Goal: Information Seeking & Learning: Learn about a topic

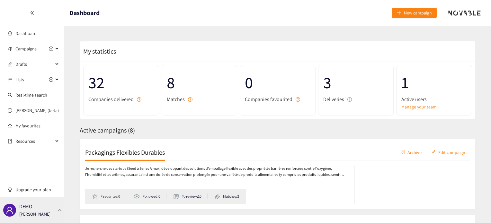
click at [52, 210] on div "DEMO [PERSON_NAME]" at bounding box center [32, 211] width 64 height 26
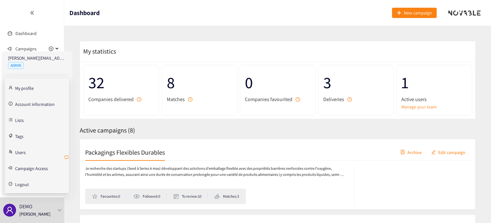
click at [64, 159] on icon "retweet" at bounding box center [66, 157] width 5 height 5
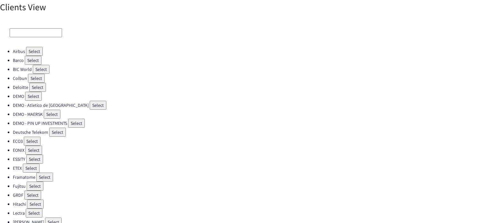
click at [33, 81] on button "Select" at bounding box center [36, 78] width 17 height 9
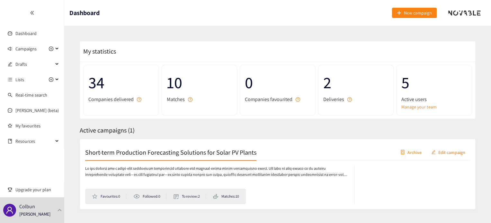
scroll to position [13, 0]
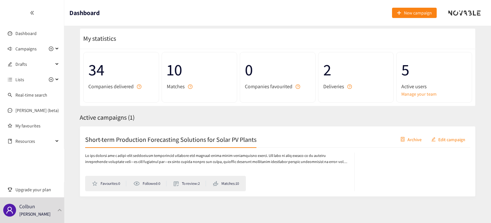
click at [135, 149] on div "Favourites: 0 Followed: 0 To review: 2 Matches: 10" at bounding box center [277, 170] width 385 height 44
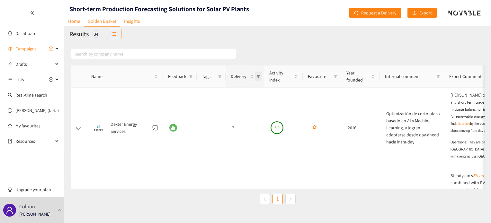
click at [256, 78] on span "Delivery" at bounding box center [258, 77] width 6 height 10
click at [242, 117] on span "2" at bounding box center [230, 114] width 56 height 7
checkbox input "true"
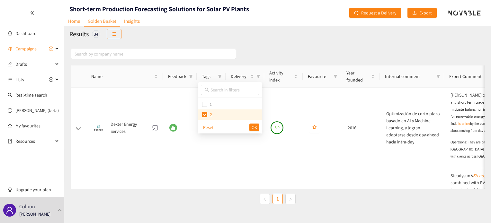
click at [254, 122] on div "Reset OK" at bounding box center [230, 127] width 64 height 13
click at [254, 125] on span "OK" at bounding box center [253, 127] width 5 height 7
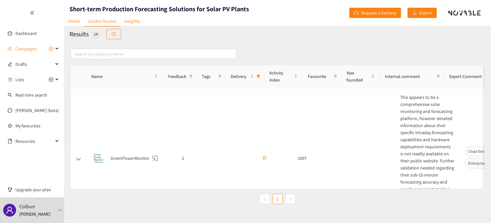
scroll to position [0, 50]
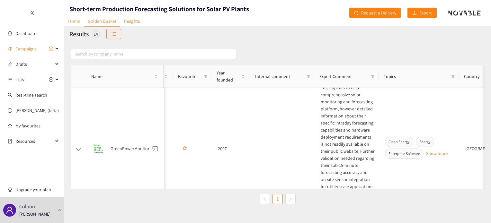
click at [75, 20] on link "Home" at bounding box center [74, 21] width 20 height 10
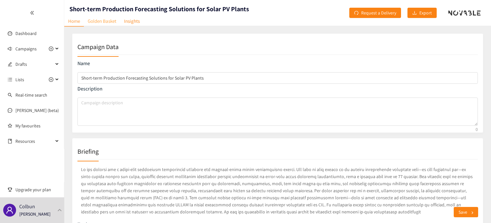
click at [100, 21] on link "Golden Basket" at bounding box center [102, 21] width 36 height 10
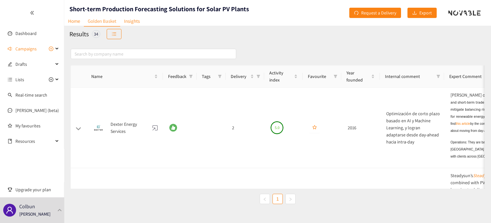
click at [114, 39] on div "Results 34" at bounding box center [277, 34] width 426 height 17
click at [114, 38] on button "button" at bounding box center [114, 34] width 15 height 10
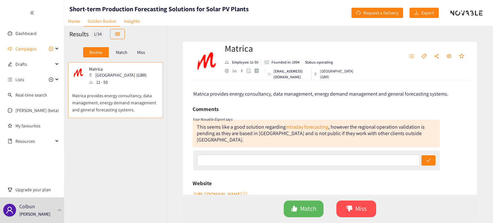
click at [147, 53] on div "Miss" at bounding box center [141, 52] width 13 height 10
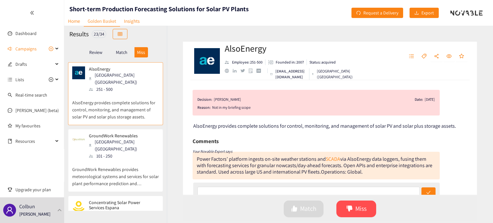
click at [141, 160] on p "GroundWork Renewables provides meteorological systems and services for solar pl…" at bounding box center [115, 174] width 87 height 28
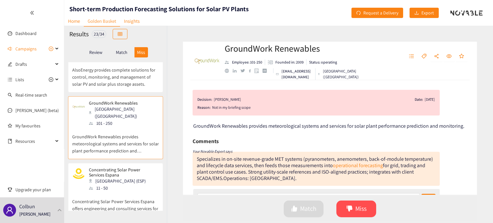
click at [135, 178] on div "[GEOGRAPHIC_DATA] (ESP)" at bounding box center [123, 181] width 69 height 7
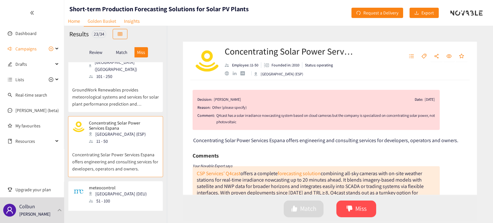
click at [126, 187] on div "meteocontrol Augsburg (DEU) 51 - 100" at bounding box center [115, 194] width 87 height 19
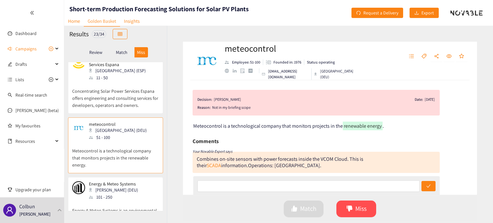
click at [126, 84] on p "Concentrating Solar Power Services Espana offers engineering and consulting ser…" at bounding box center [115, 95] width 87 height 28
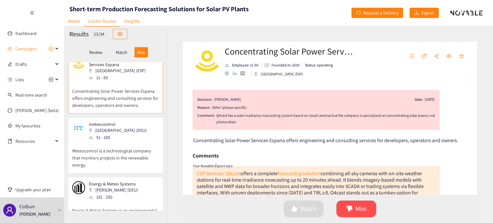
click at [114, 144] on p "Meteocontrol is a technological company that monitors projects in the renewable…" at bounding box center [115, 155] width 87 height 28
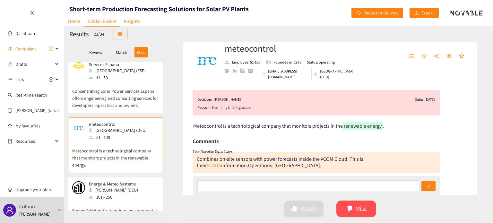
click at [119, 201] on p "Energy & Meteo Systems is an environmental energy company that focuses on wind,…" at bounding box center [115, 215] width 87 height 28
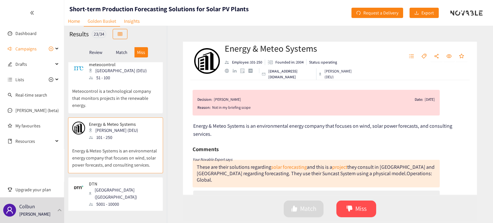
click at [120, 184] on div "DTN [GEOGRAPHIC_DATA] ([GEOGRAPHIC_DATA]) 5001 - 10000" at bounding box center [115, 194] width 87 height 26
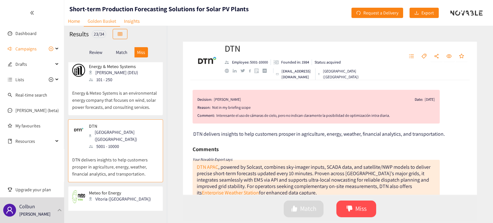
click at [114, 203] on p "Meteorological forecast & Energy forecast for Reneawable Energy plants." at bounding box center [115, 213] width 87 height 21
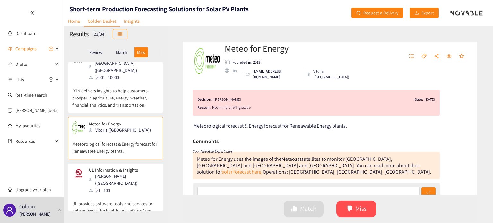
click at [116, 194] on p "UL provides software tools and services to help advance the health and safety o…" at bounding box center [115, 208] width 87 height 28
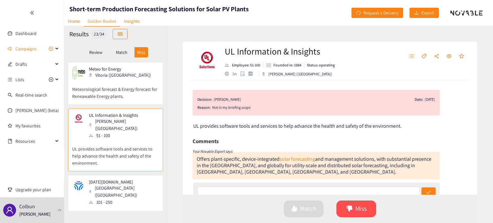
click at [116, 206] on p "[DATE][DOMAIN_NAME] is a weather intelligence platform that provides real-time …" at bounding box center [115, 220] width 87 height 28
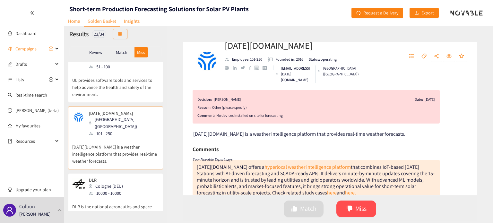
click at [116, 186] on div "AlsoEnergy Boulder ([GEOGRAPHIC_DATA]) 251 - 500 AlsoEnergy provides complete s…" at bounding box center [115, 136] width 103 height 149
click at [114, 197] on p "DLR is the national aeronautics and space research centre." at bounding box center [115, 207] width 87 height 21
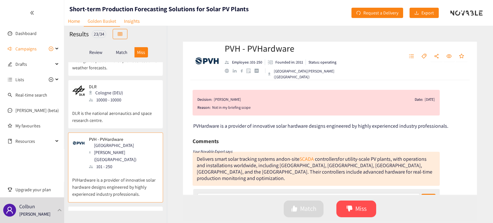
click at [114, 216] on div "Napa ([GEOGRAPHIC_DATA])" at bounding box center [121, 219] width 64 height 7
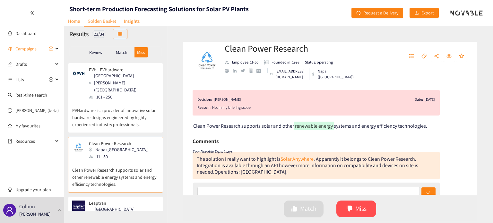
click at [112, 220] on div "1 - 10" at bounding box center [123, 223] width 69 height 7
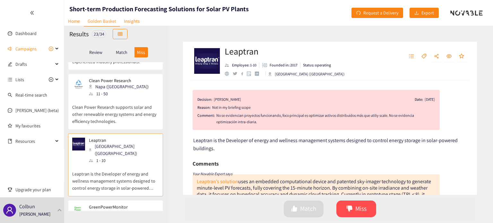
scroll to position [681, 0]
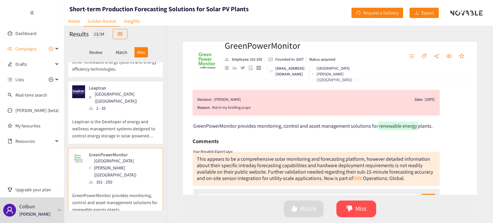
scroll to position [732, 0]
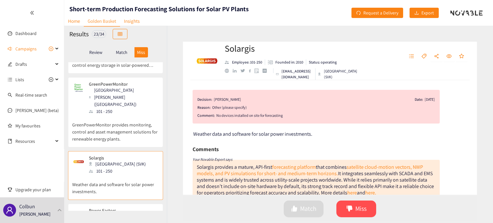
scroll to position [803, 0]
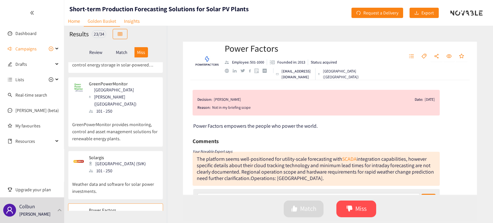
scroll to position [844, 0]
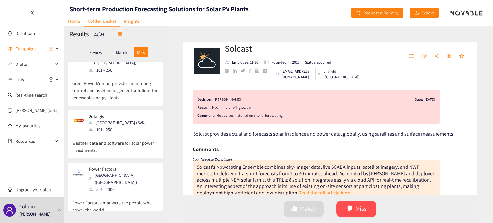
scroll to position [883, 0]
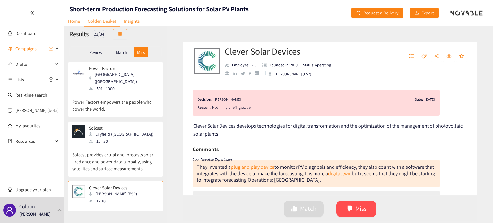
scroll to position [952, 0]
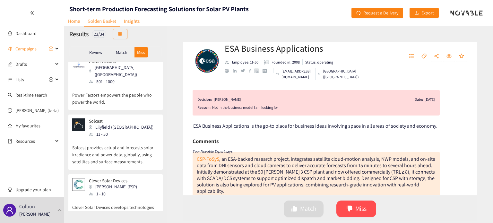
click at [96, 178] on div "Clever Solar Devices [PERSON_NAME] (ESP) 1 - 10 Clever Solar Devices develops t…" at bounding box center [115, 203] width 87 height 51
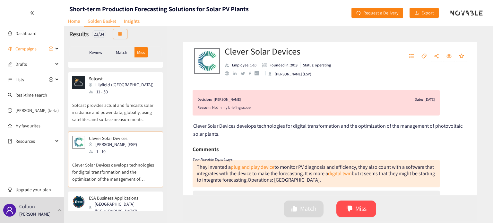
scroll to position [994, 0]
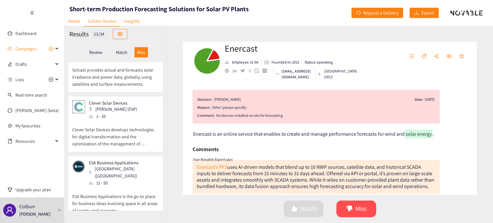
scroll to position [1065, 0]
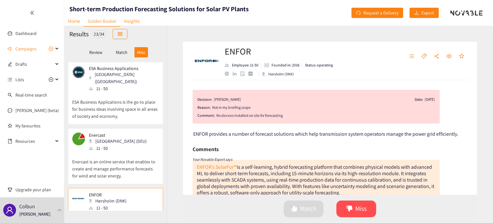
scroll to position [1125, 0]
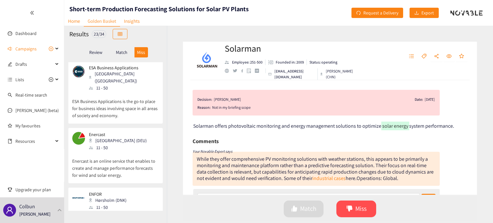
scroll to position [1186, 0]
